Goal: Information Seeking & Learning: Learn about a topic

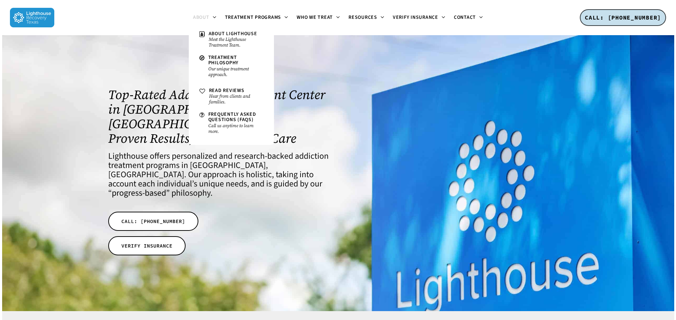
click at [204, 17] on span "About" at bounding box center [201, 17] width 16 height 7
click at [218, 45] on small "Meet the Lighthouse Treatment Team." at bounding box center [236, 42] width 55 height 11
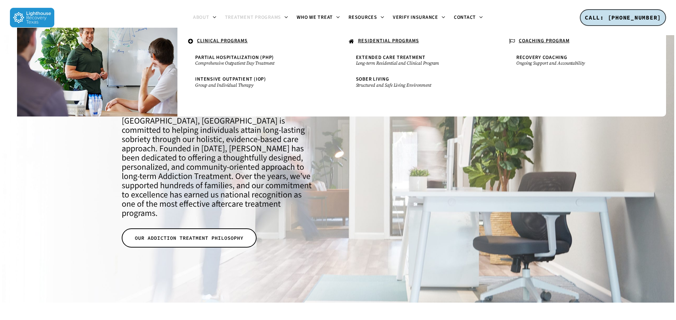
click at [262, 17] on span "Treatment Programs" at bounding box center [253, 17] width 56 height 7
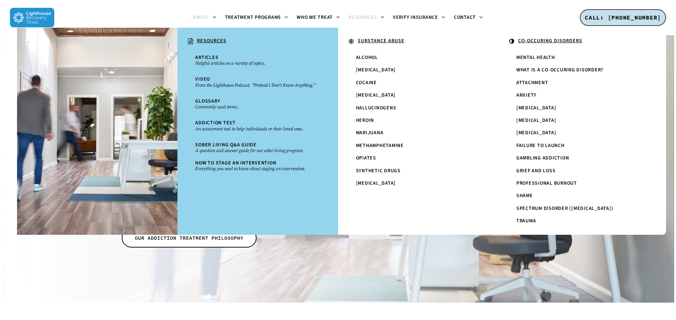
click at [360, 17] on span "Resources" at bounding box center [362, 17] width 29 height 7
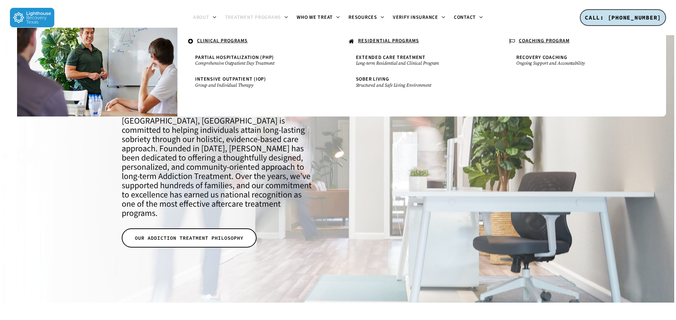
click at [253, 18] on span "Treatment Programs" at bounding box center [253, 17] width 56 height 7
